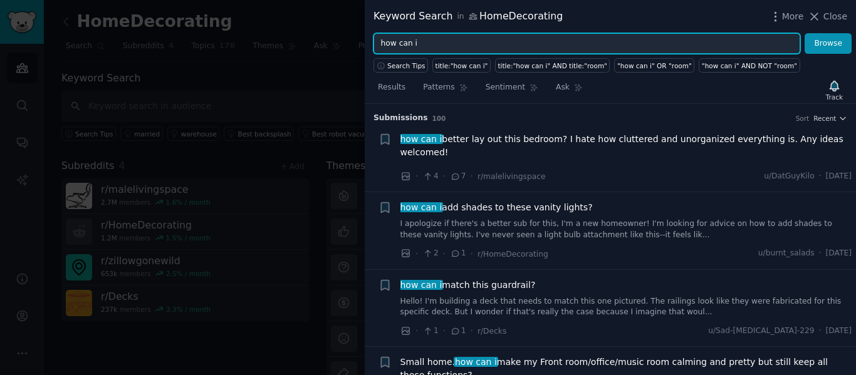
click at [454, 41] on input "how can i" at bounding box center [587, 43] width 427 height 21
drag, startPoint x: 422, startPoint y: 39, endPoint x: 357, endPoint y: 50, distance: 66.1
click at [357, 50] on div "Keyword Search in HomeDecorating More Close how can i Browse Search Tips title:…" at bounding box center [428, 187] width 856 height 375
click at [805, 33] on button "Browse" at bounding box center [828, 43] width 47 height 21
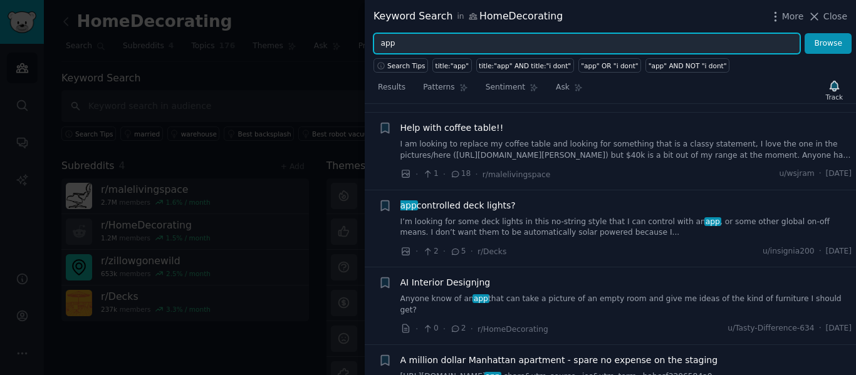
scroll to position [1191, 0]
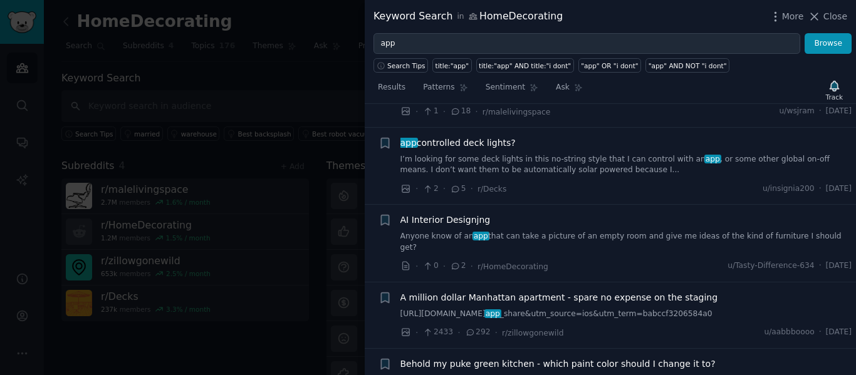
click at [605, 231] on link "Anyone know of an app that can take a picture of an empty room and give me idea…" at bounding box center [627, 242] width 452 height 22
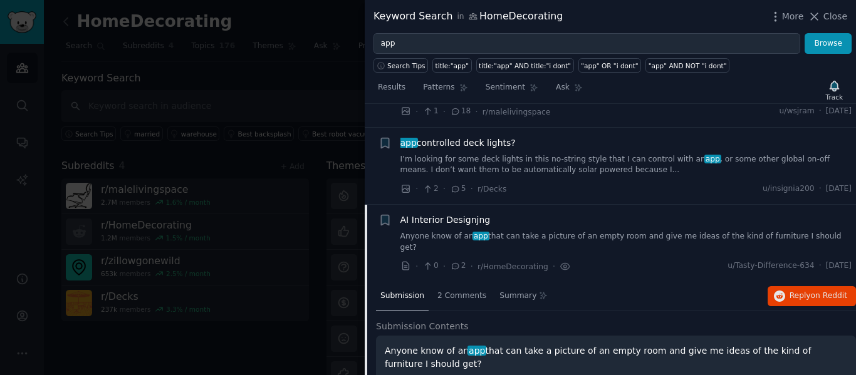
scroll to position [1281, 0]
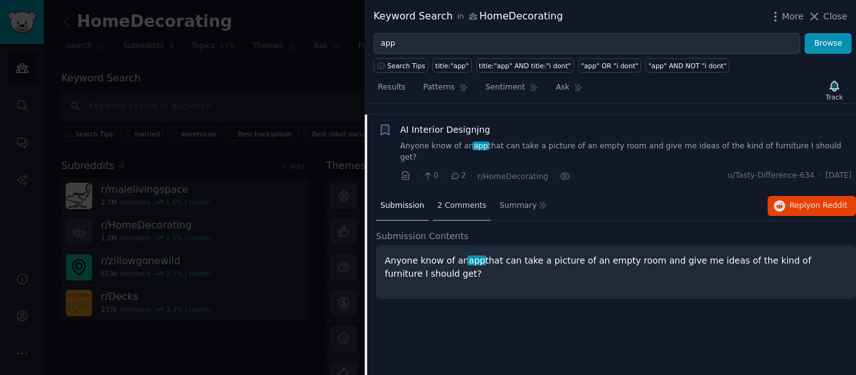
click at [462, 201] on span "2 Comments" at bounding box center [462, 206] width 49 height 11
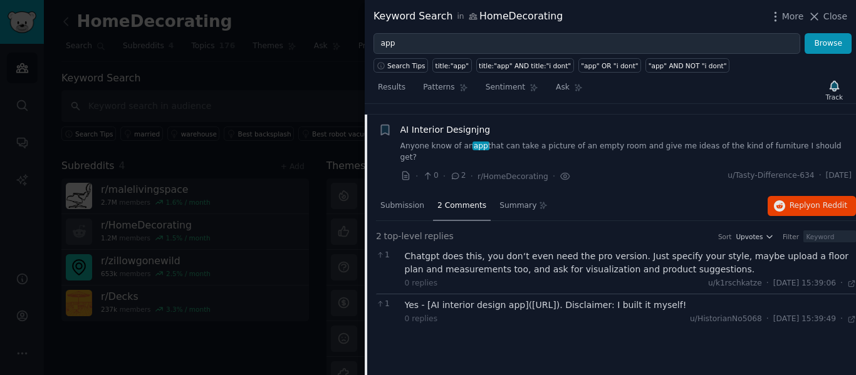
scroll to position [1344, 0]
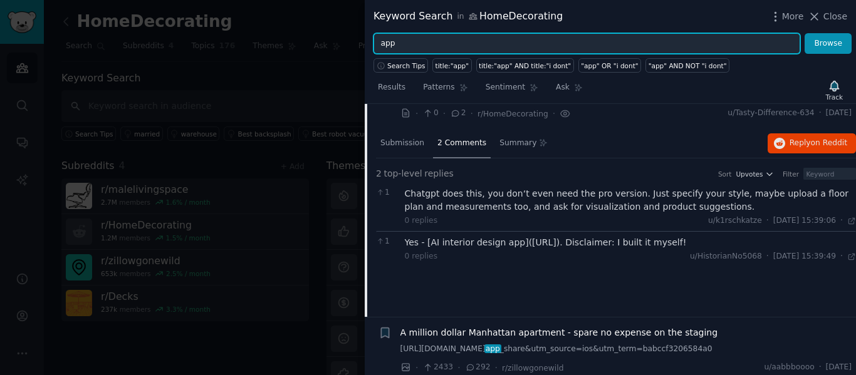
drag, startPoint x: 401, startPoint y: 37, endPoint x: 369, endPoint y: 45, distance: 33.0
click at [369, 45] on div "app Browse" at bounding box center [610, 43] width 491 height 21
type input "how can i"
click at [805, 33] on button "Browse" at bounding box center [828, 43] width 47 height 21
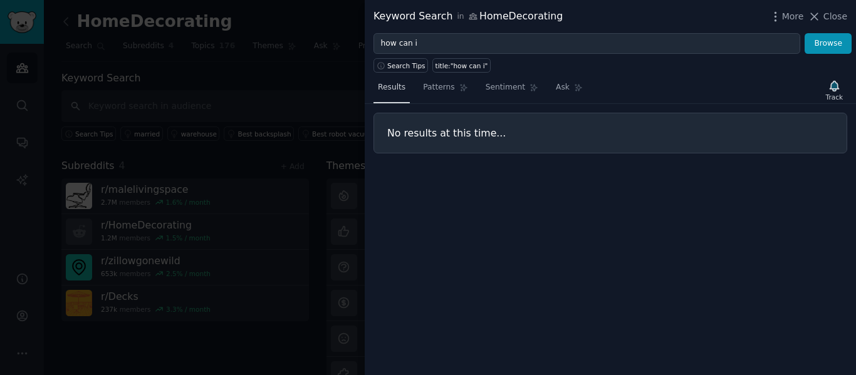
click at [389, 90] on span "Results" at bounding box center [392, 87] width 28 height 11
click at [419, 100] on link "Patterns" at bounding box center [445, 91] width 53 height 26
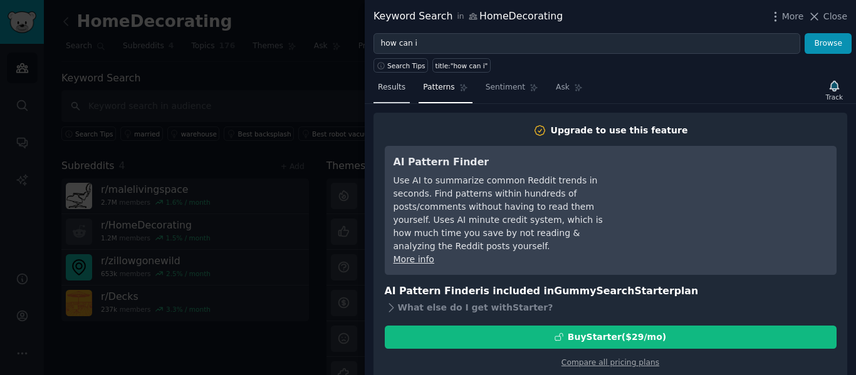
click at [387, 87] on span "Results" at bounding box center [392, 87] width 28 height 11
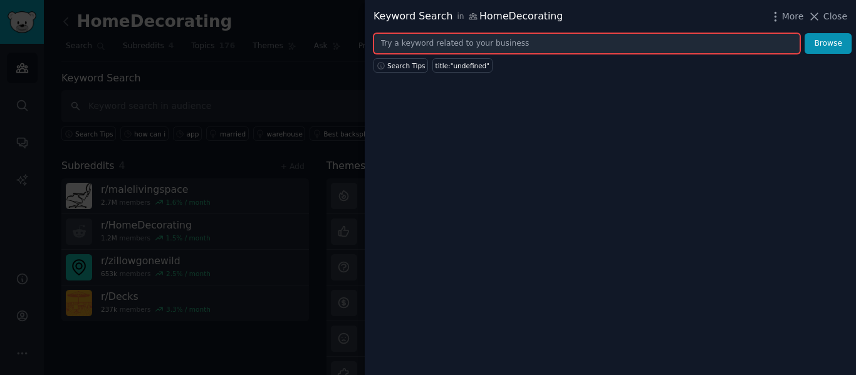
click at [444, 38] on input "text" at bounding box center [587, 43] width 427 height 21
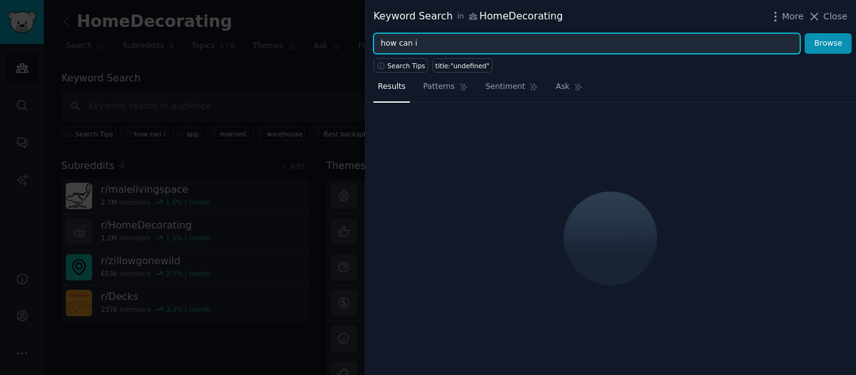
type input "how can i"
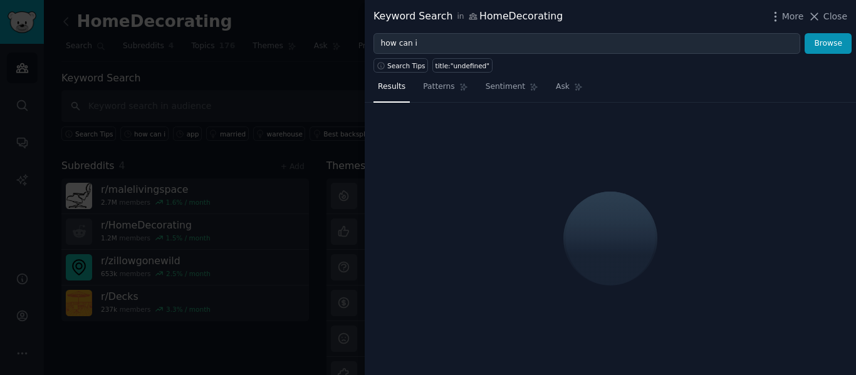
click at [302, 95] on div at bounding box center [428, 187] width 856 height 375
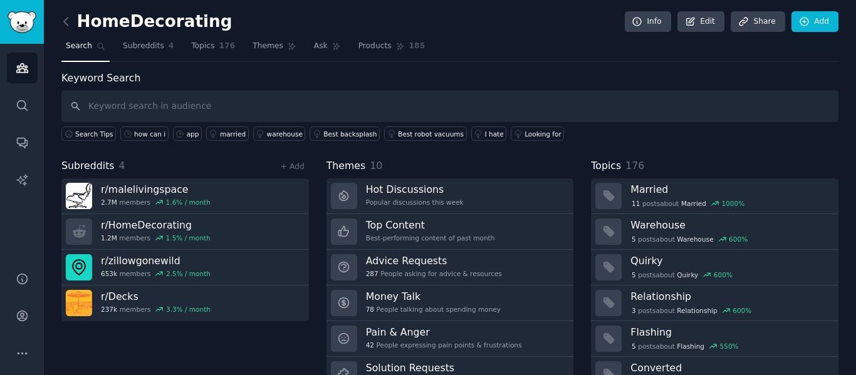
click at [186, 100] on input "text" at bounding box center [449, 106] width 777 height 32
type input "how can i"
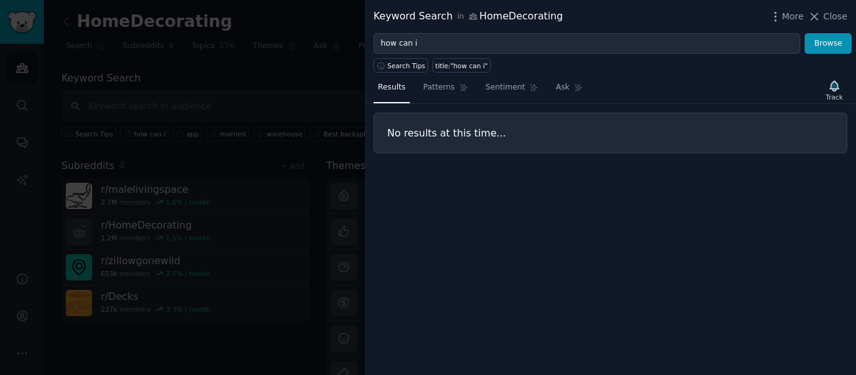
click at [464, 136] on h3 "No results at this time..." at bounding box center [610, 133] width 446 height 13
drag, startPoint x: 464, startPoint y: 136, endPoint x: 491, endPoint y: 139, distance: 27.1
click at [491, 139] on h3 "No results at this time..." at bounding box center [610, 133] width 446 height 13
click at [213, 157] on div at bounding box center [428, 187] width 856 height 375
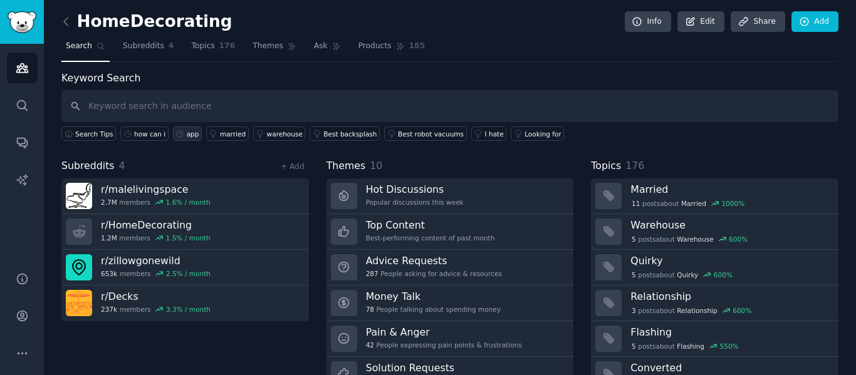
click at [182, 140] on link "app" at bounding box center [187, 134] width 29 height 14
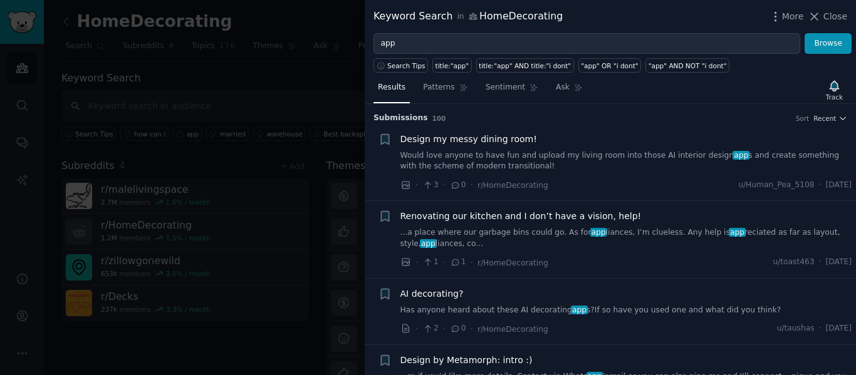
click at [214, 151] on div at bounding box center [428, 187] width 856 height 375
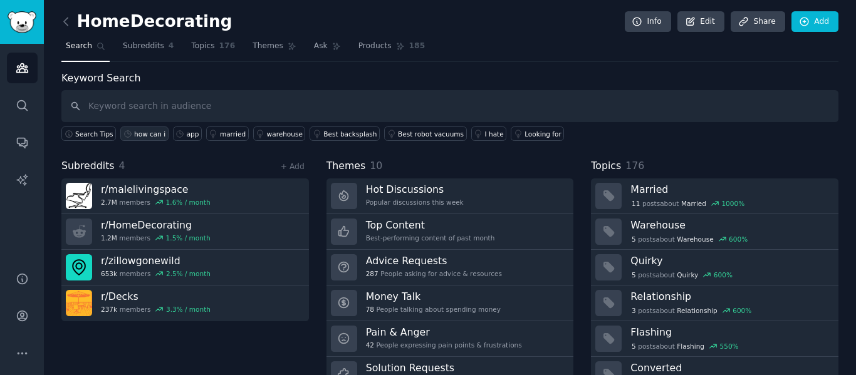
click at [151, 139] on link "how can i" at bounding box center [144, 134] width 48 height 14
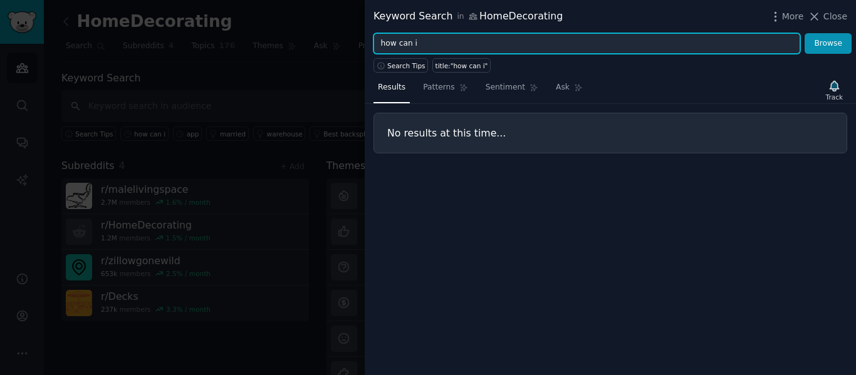
click at [441, 46] on input "how can i" at bounding box center [587, 43] width 427 height 21
drag, startPoint x: 439, startPoint y: 45, endPoint x: 412, endPoint y: 47, distance: 27.0
click at [412, 47] on input "how can i" at bounding box center [587, 43] width 427 height 21
type input "how can"
click at [805, 33] on button "Browse" at bounding box center [828, 43] width 47 height 21
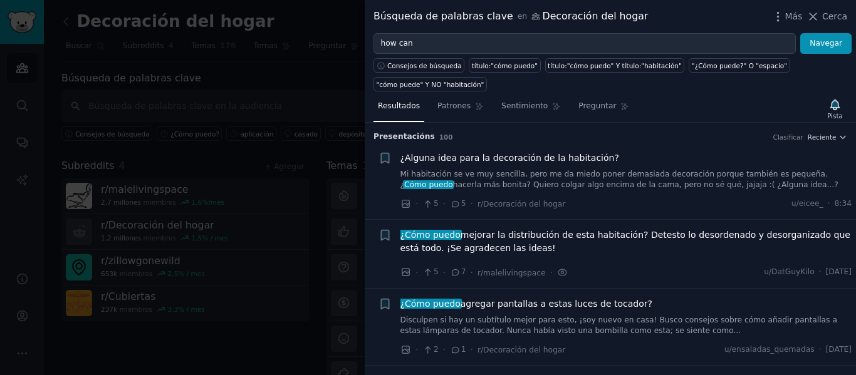
click at [606, 257] on div "¿Cómo puedo mejorar la distribución de esta habitación? Detesto lo desordenado …" at bounding box center [627, 244] width 452 height 31
click at [603, 239] on font "mejorar la distribución de esta habitación? Detesto lo desordenado y desorganiz…" at bounding box center [626, 241] width 450 height 23
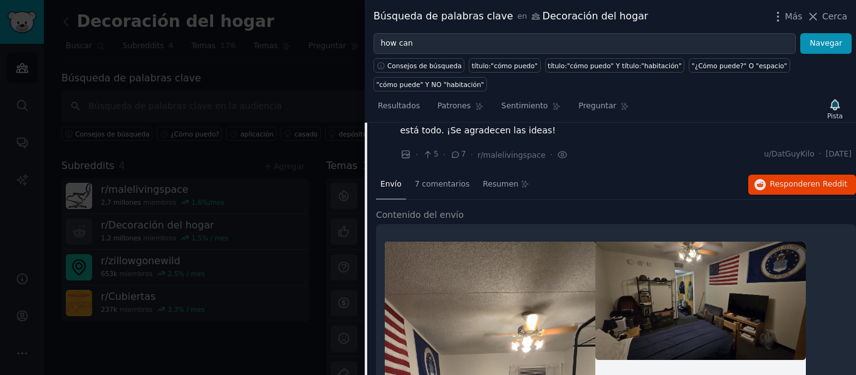
scroll to position [97, 0]
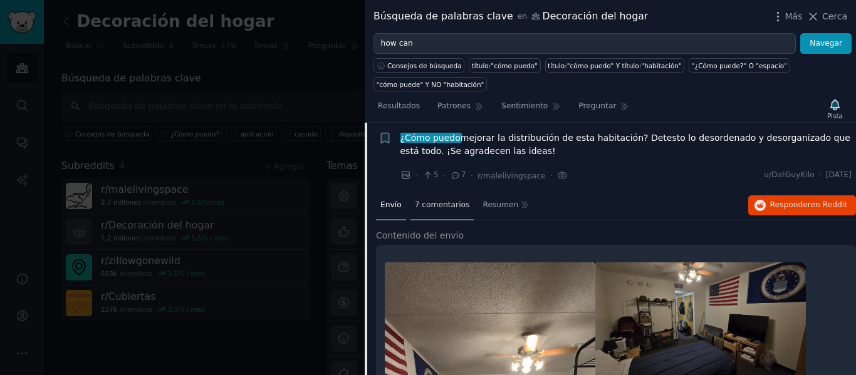
click at [443, 198] on div "7 comentarios" at bounding box center [443, 206] width 64 height 30
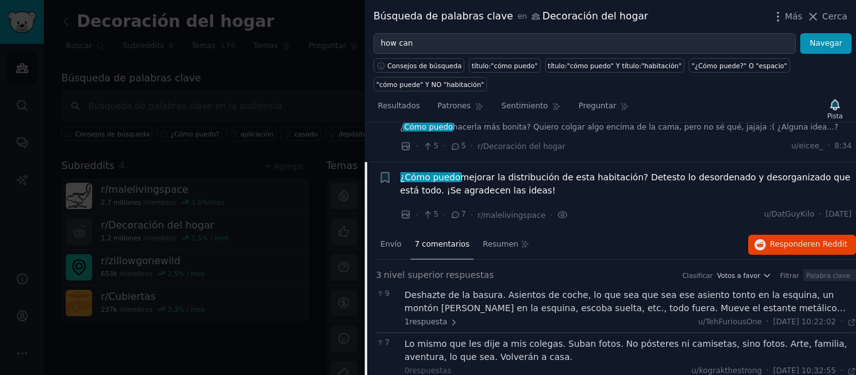
scroll to position [34, 0]
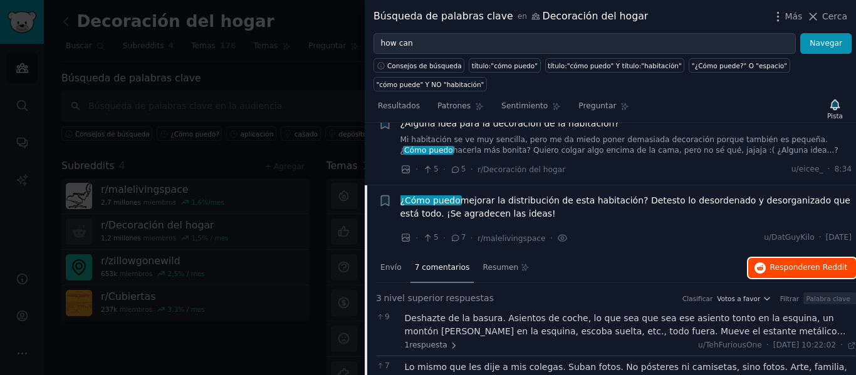
click at [834, 273] on span "Responder en Reddit" at bounding box center [808, 268] width 77 height 11
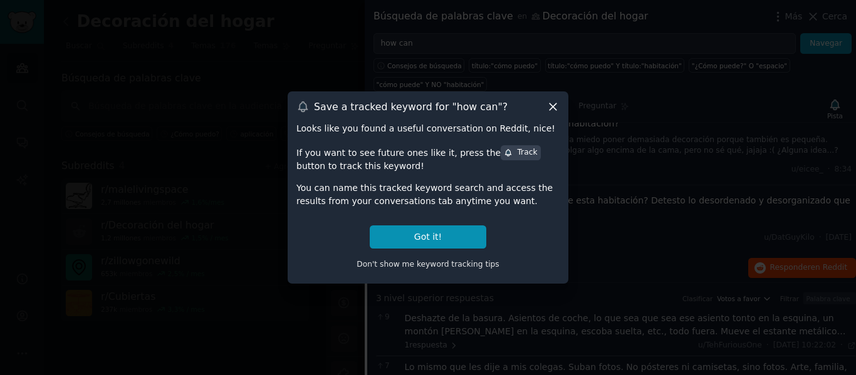
click at [559, 106] on icon at bounding box center [553, 106] width 13 height 13
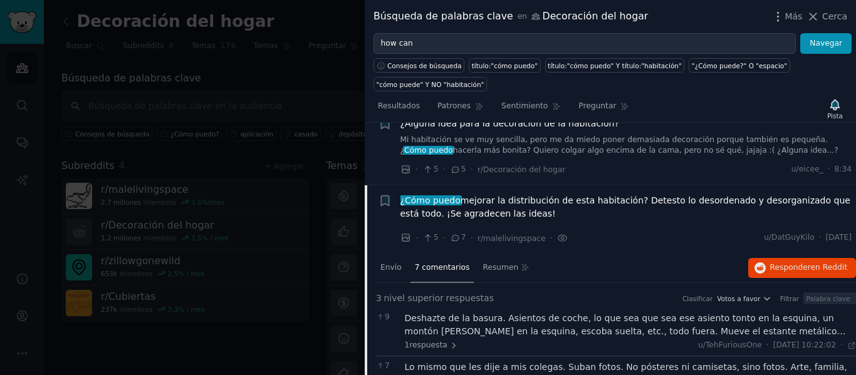
click at [588, 196] on font "mejorar la distribución de esta habitación? Detesto lo desordenado y desorganiz…" at bounding box center [626, 207] width 450 height 23
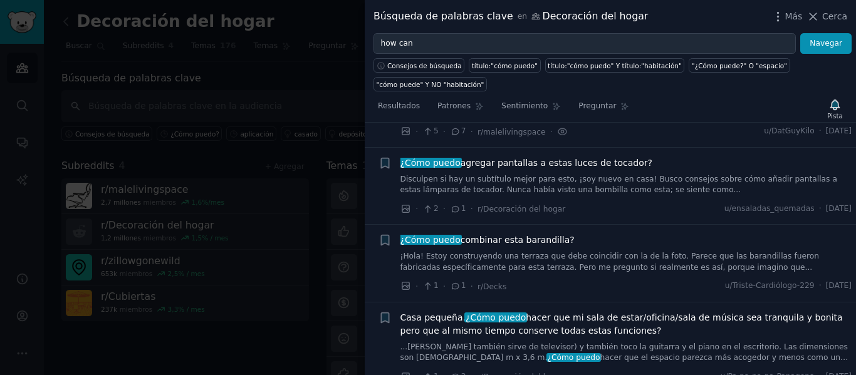
scroll to position [160, 0]
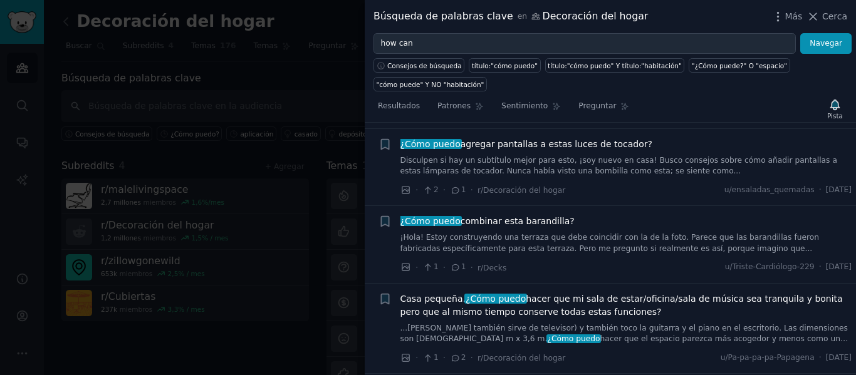
click at [576, 160] on font "Disculpen si hay un subtítulo mejor para esto, ¡soy nuevo en casa! Busco consej…" at bounding box center [619, 166] width 437 height 20
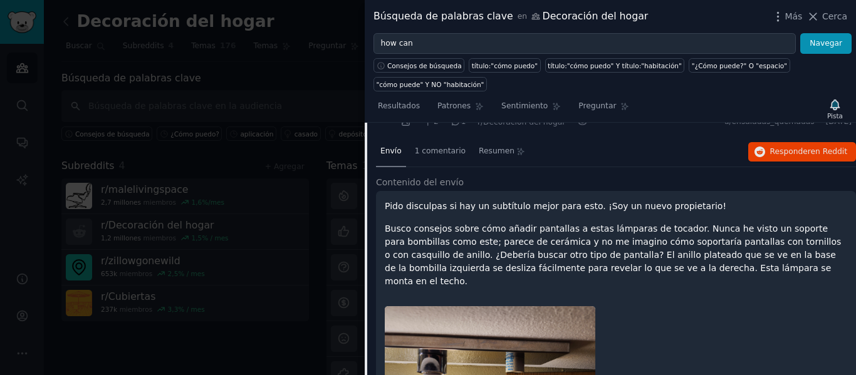
scroll to position [229, 0]
click at [443, 150] on font "1 comentario" at bounding box center [440, 150] width 51 height 9
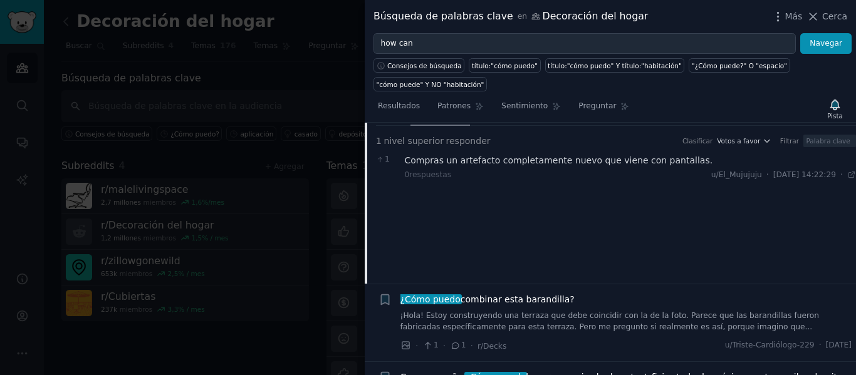
scroll to position [291, 0]
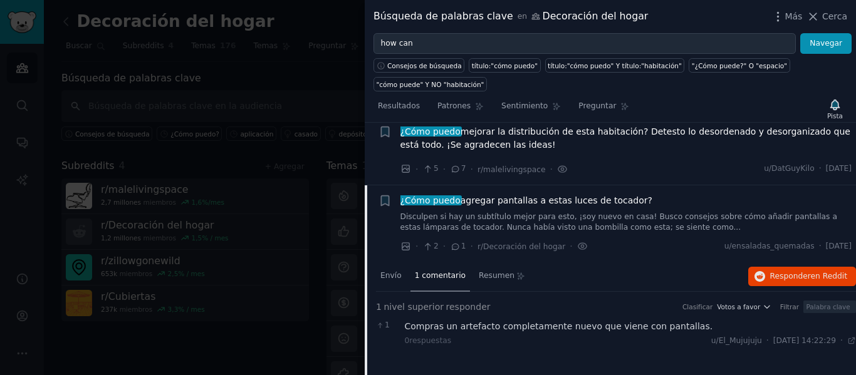
click at [520, 207] on span "¿Cómo puedo agregar pantallas a estas luces de tocador?" at bounding box center [527, 200] width 252 height 13
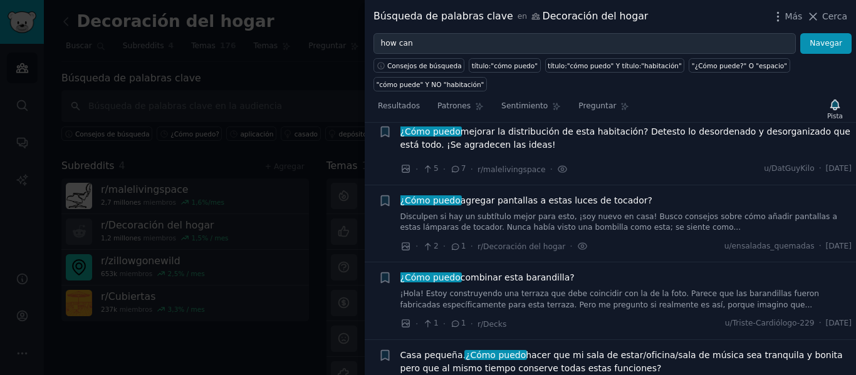
scroll to position [166, 0]
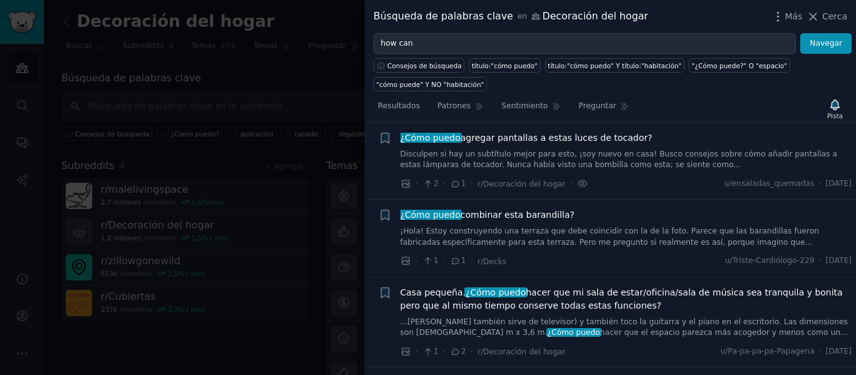
click at [551, 249] on div "¿Cómo puedo combinar esta barandilla? ¡Hola! Estoy construyendo una terraza que…" at bounding box center [627, 239] width 452 height 60
click at [527, 241] on font "¡Hola! Estoy construyendo una terraza que debe coincidir con la de la foto. Par…" at bounding box center [610, 237] width 419 height 20
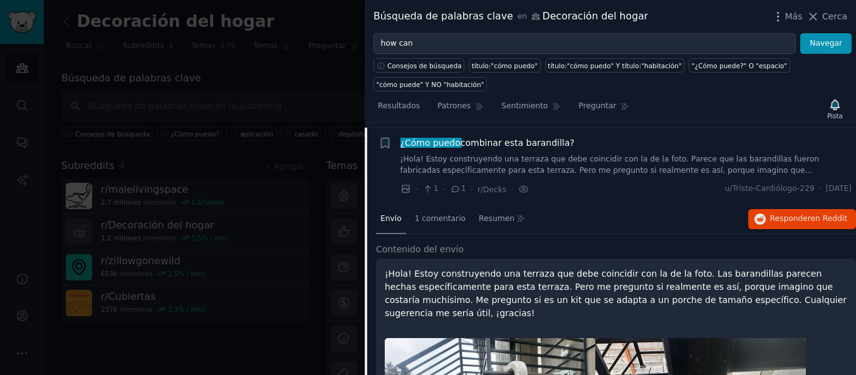
scroll to position [306, 0]
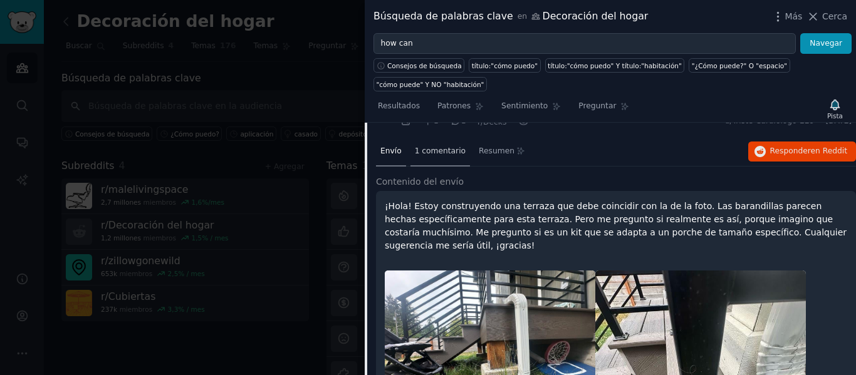
click at [438, 164] on div "1 comentario" at bounding box center [441, 152] width 60 height 30
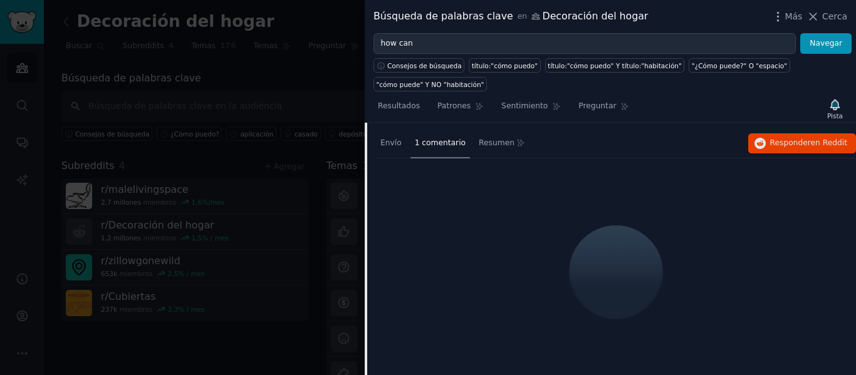
scroll to position [243, 0]
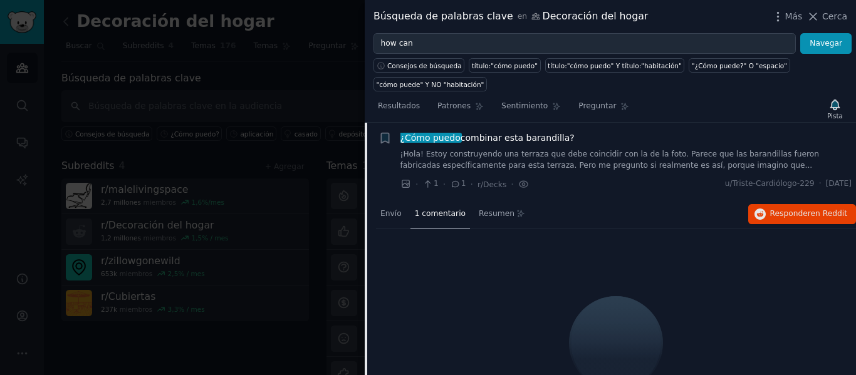
click at [515, 160] on font "¡Hola! Estoy construyendo una terraza que debe coincidir con la de la foto. Par…" at bounding box center [610, 160] width 419 height 20
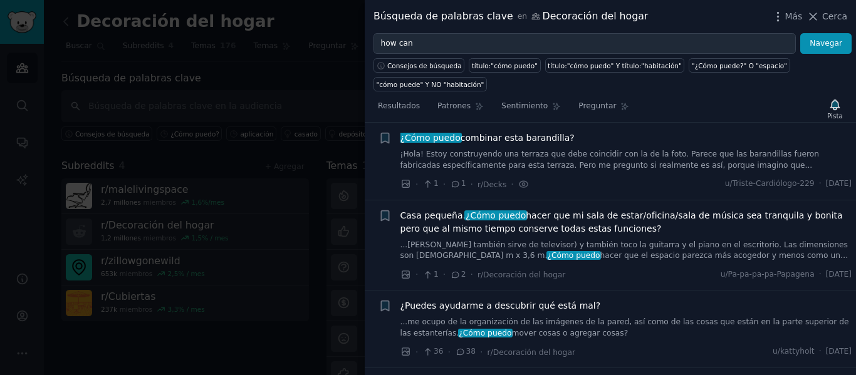
click at [588, 245] on font "...[PERSON_NAME] también sirve de televisor) y también toco la guitarra y el pi…" at bounding box center [625, 251] width 448 height 20
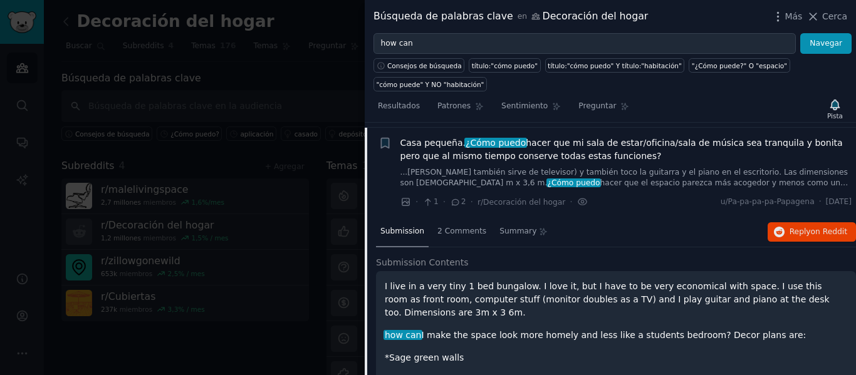
scroll to position [321, 0]
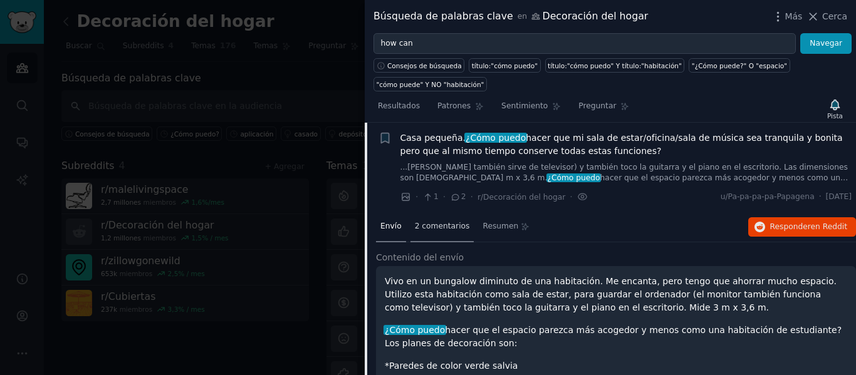
click at [453, 229] on font "2 comentarios" at bounding box center [442, 226] width 55 height 9
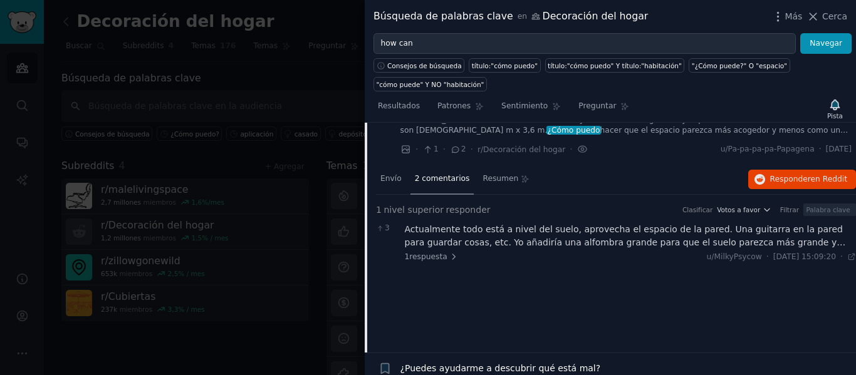
scroll to position [258, 0]
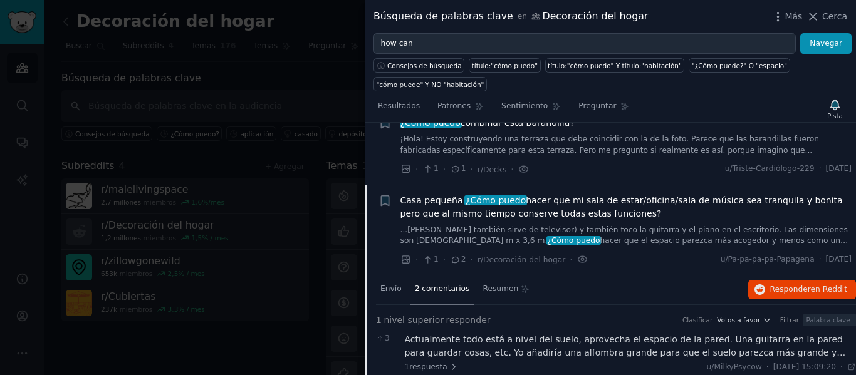
click at [502, 214] on font "hacer que mi sala de estar/oficina/sala de música sea tranquila y bonita pero q…" at bounding box center [622, 207] width 443 height 23
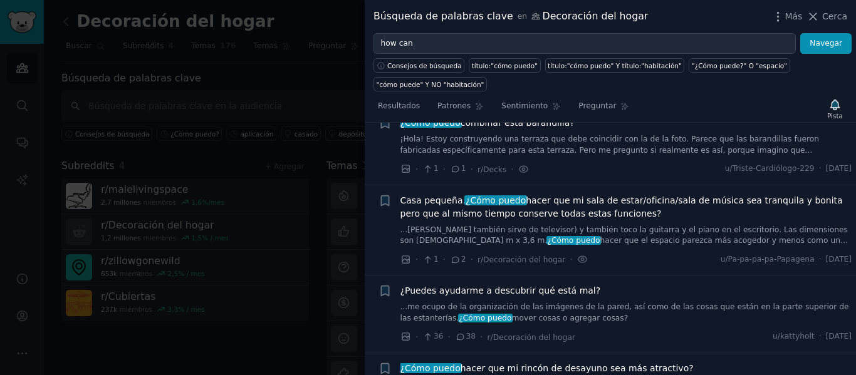
scroll to position [321, 0]
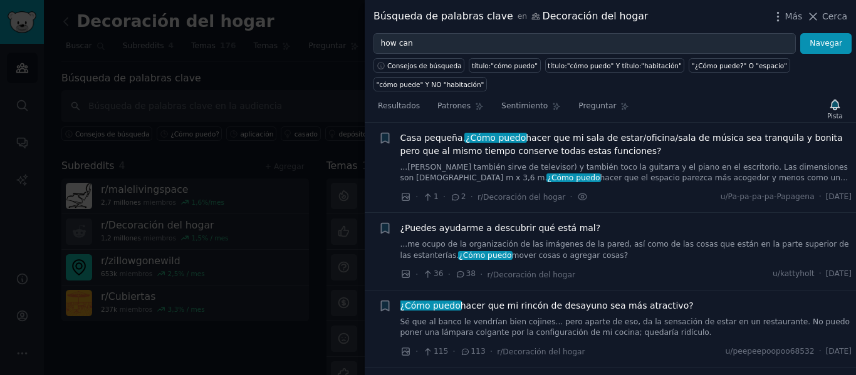
click at [606, 251] on link "...me ocupo de la organización de las imágenes de la pared, así como de las cos…" at bounding box center [627, 250] width 452 height 22
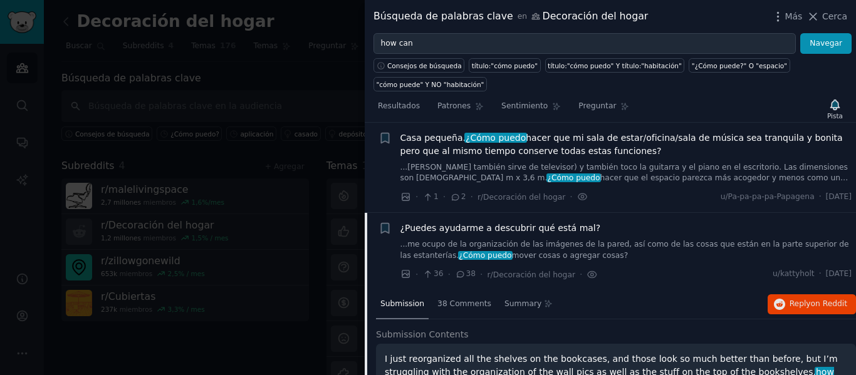
scroll to position [411, 0]
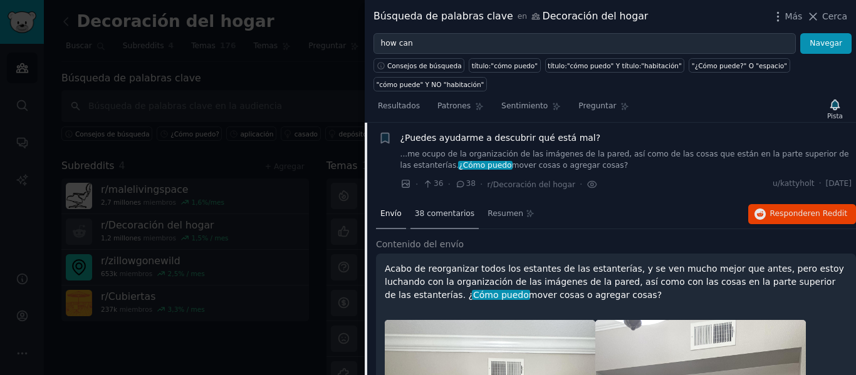
click at [443, 216] on font "38 comentarios" at bounding box center [445, 213] width 60 height 9
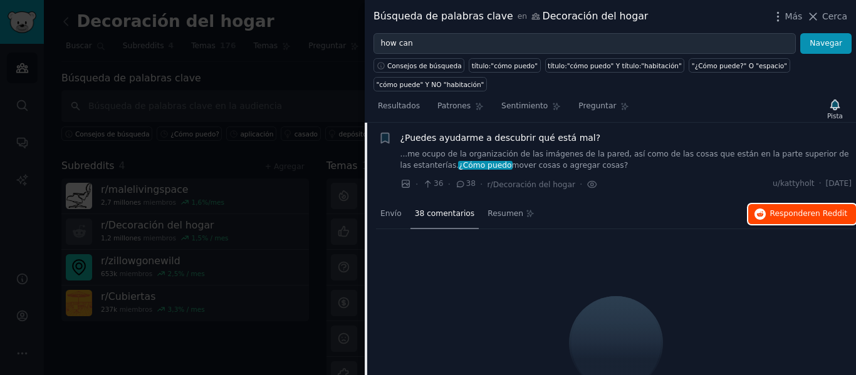
click at [826, 207] on button "Responder en Reddit" at bounding box center [802, 214] width 108 height 20
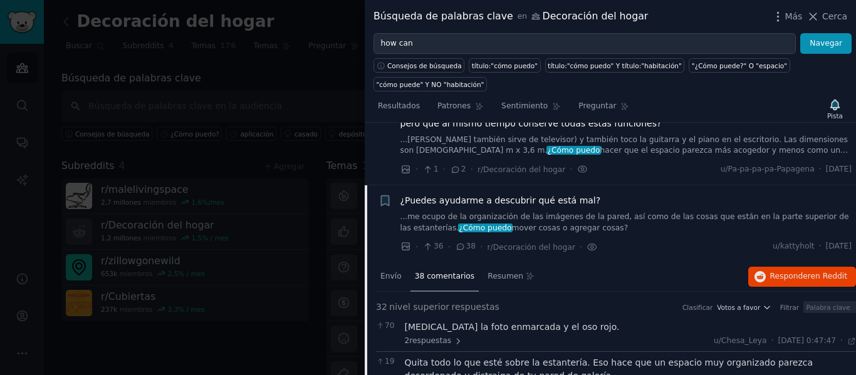
click at [539, 204] on font "¿Puedes ayudarme a descubrir qué está mal?" at bounding box center [501, 201] width 201 height 10
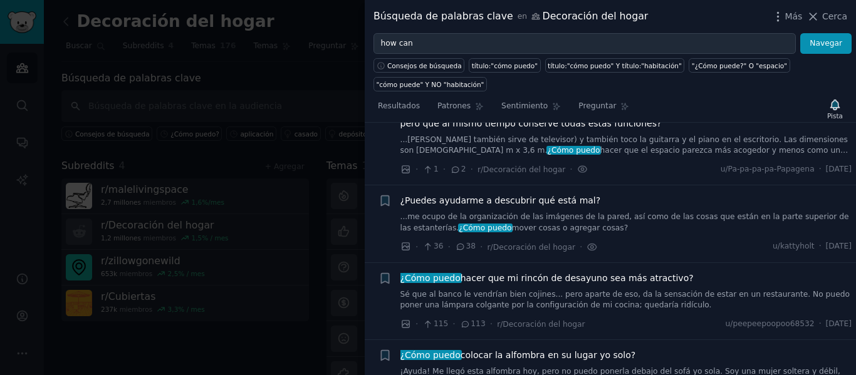
scroll to position [411, 0]
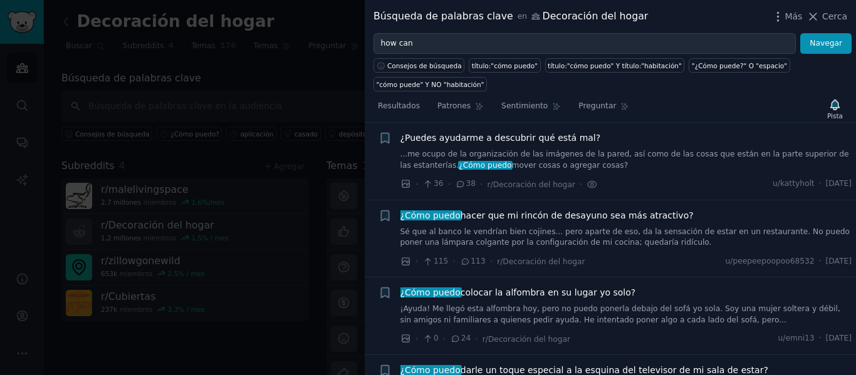
click at [602, 236] on font "Sé que al banco le vendrían bien cojines... pero aparte de eso, da la sensación…" at bounding box center [625, 238] width 449 height 20
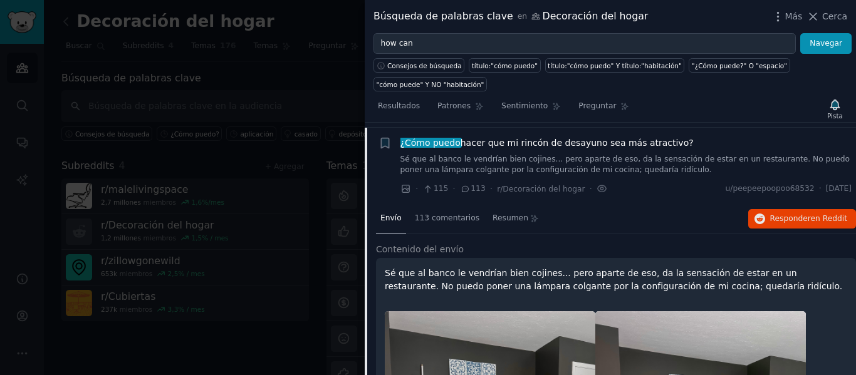
scroll to position [489, 0]
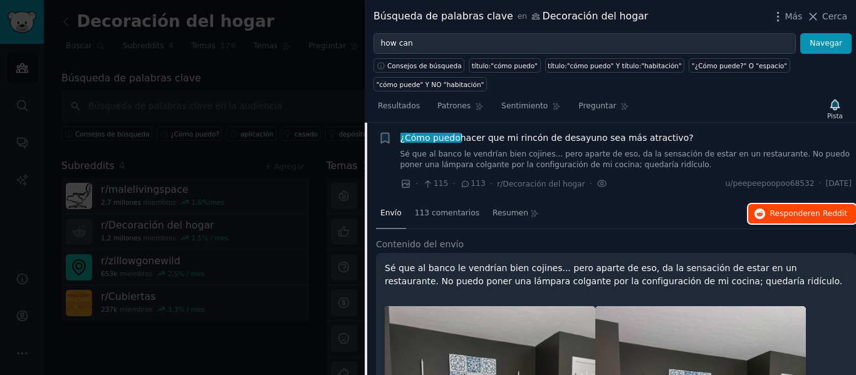
click at [784, 214] on font "Responder" at bounding box center [790, 213] width 41 height 9
